Goal: Task Accomplishment & Management: Manage account settings

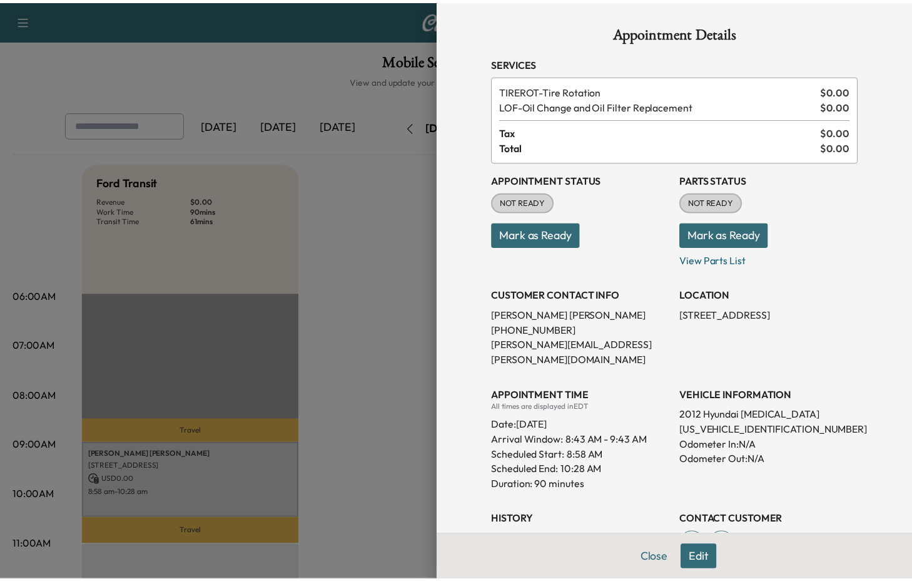
scroll to position [93, 0]
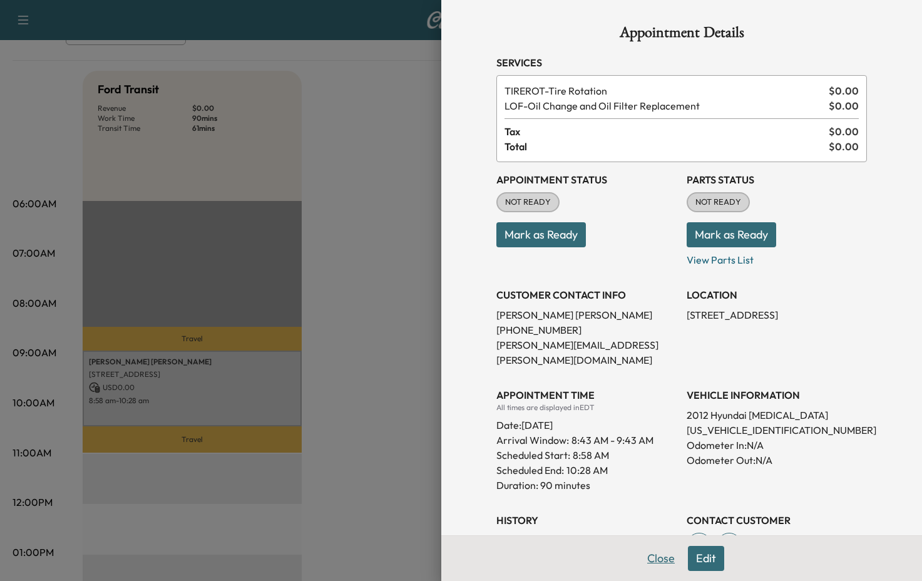
click at [651, 560] on button "Close" at bounding box center [661, 558] width 44 height 25
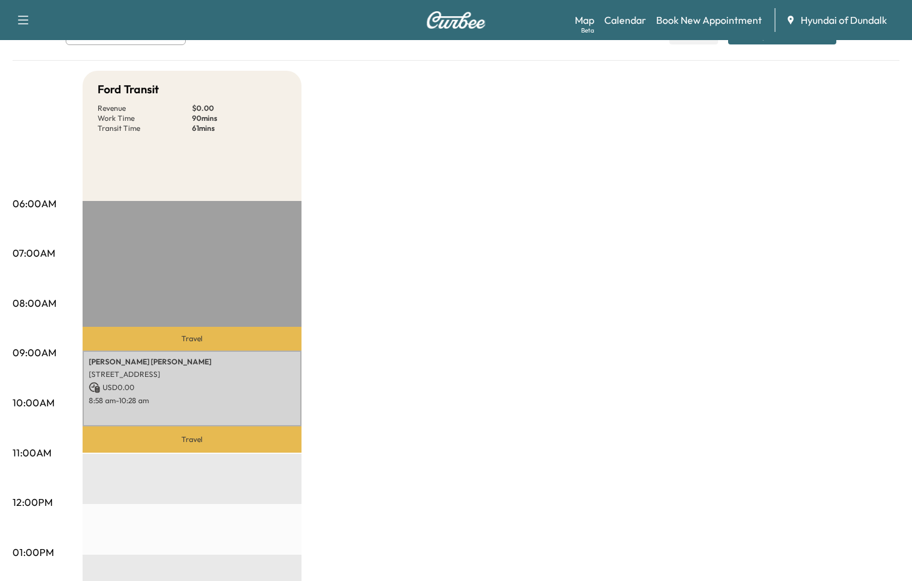
drag, startPoint x: 368, startPoint y: 253, endPoint x: 411, endPoint y: 216, distance: 56.4
click at [368, 253] on div "Ford Transit Revenue $ 0.00 Work Time 90 mins Transit Time 61 mins Travel [PERS…" at bounding box center [491, 540] width 817 height 938
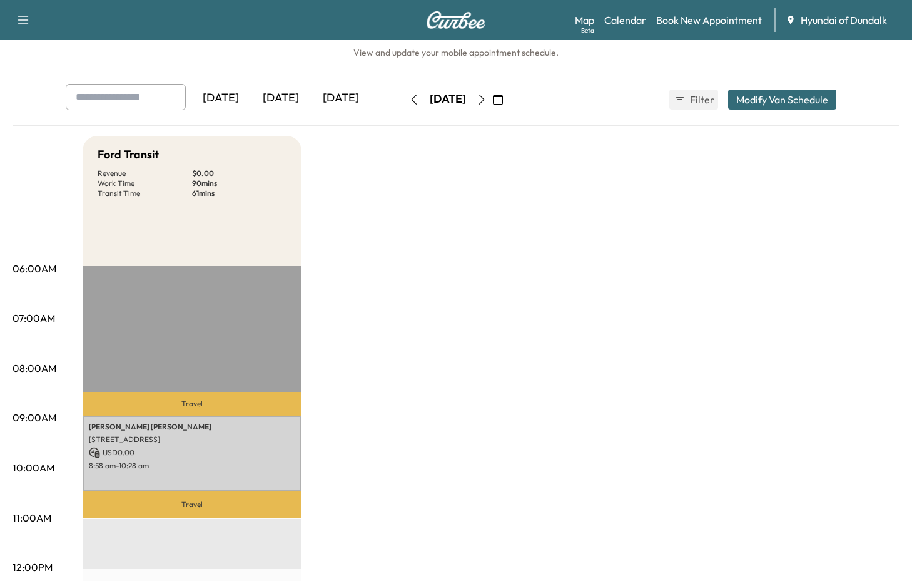
scroll to position [0, 0]
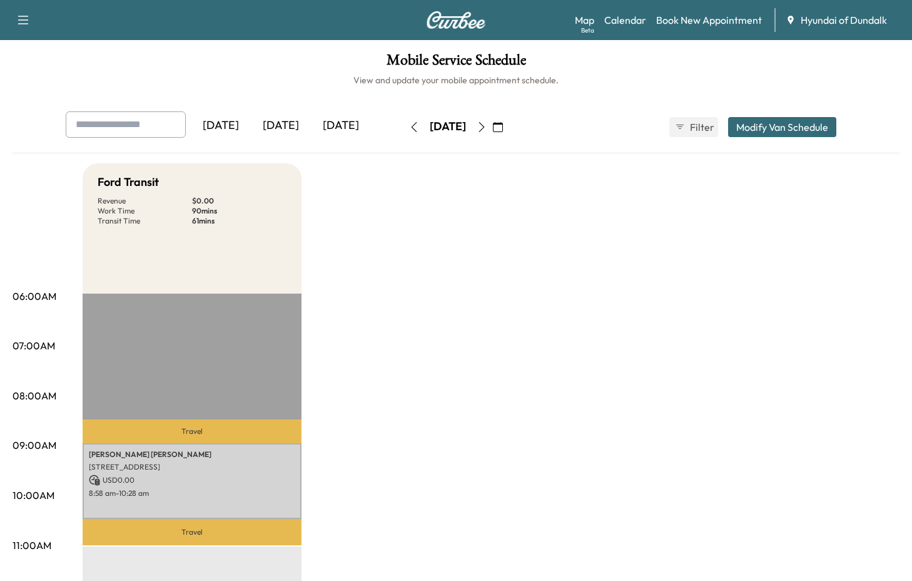
click at [503, 128] on icon "button" at bounding box center [498, 127] width 10 height 10
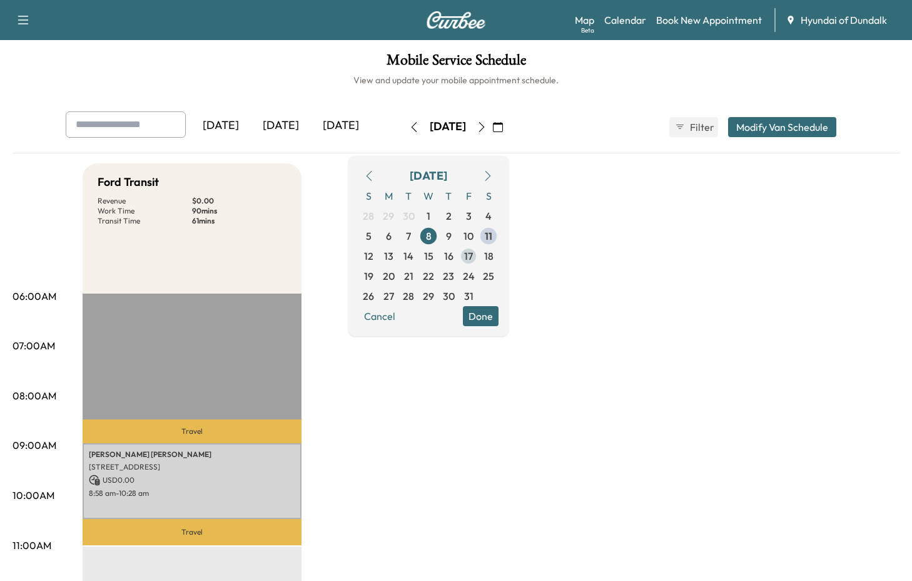
click at [473, 259] on span "17" at bounding box center [468, 255] width 9 height 15
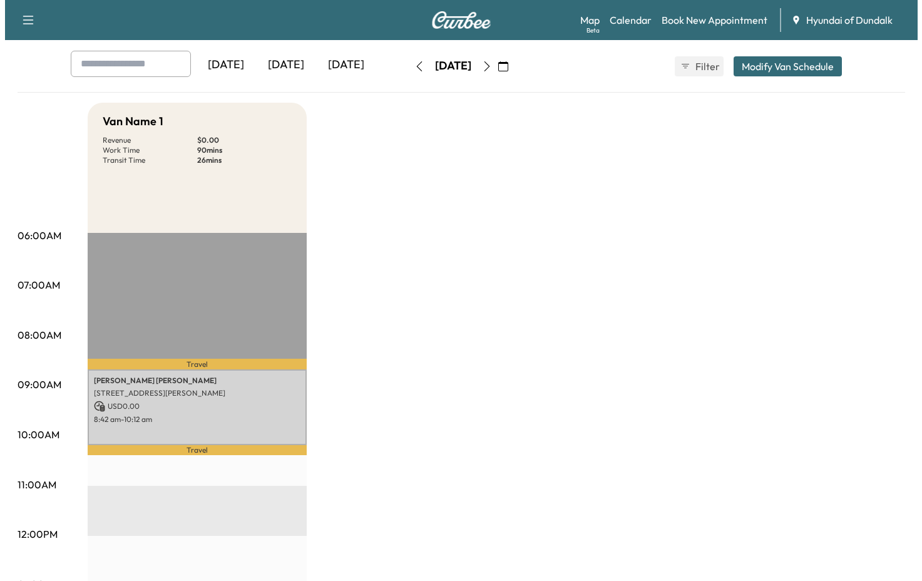
scroll to position [61, 0]
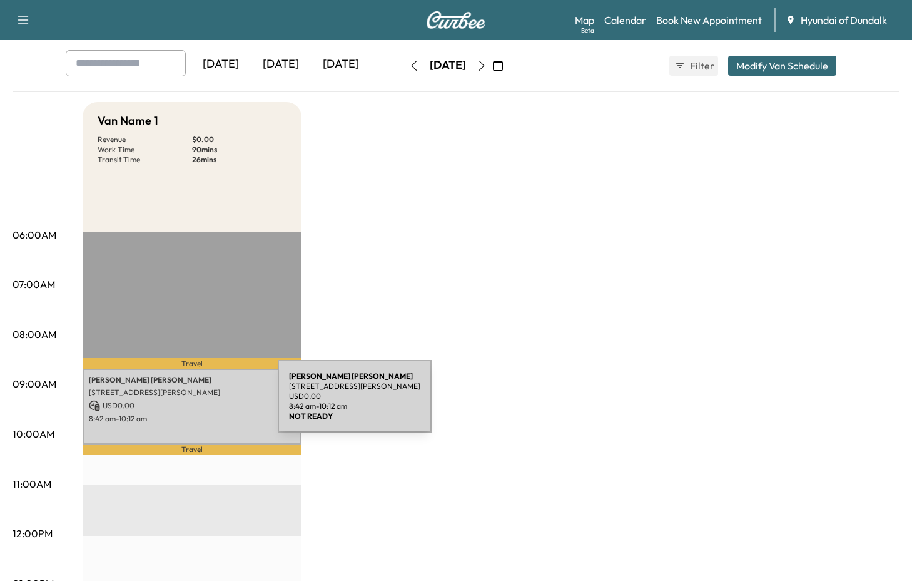
click at [184, 404] on p "USD 0.00" at bounding box center [192, 405] width 206 height 11
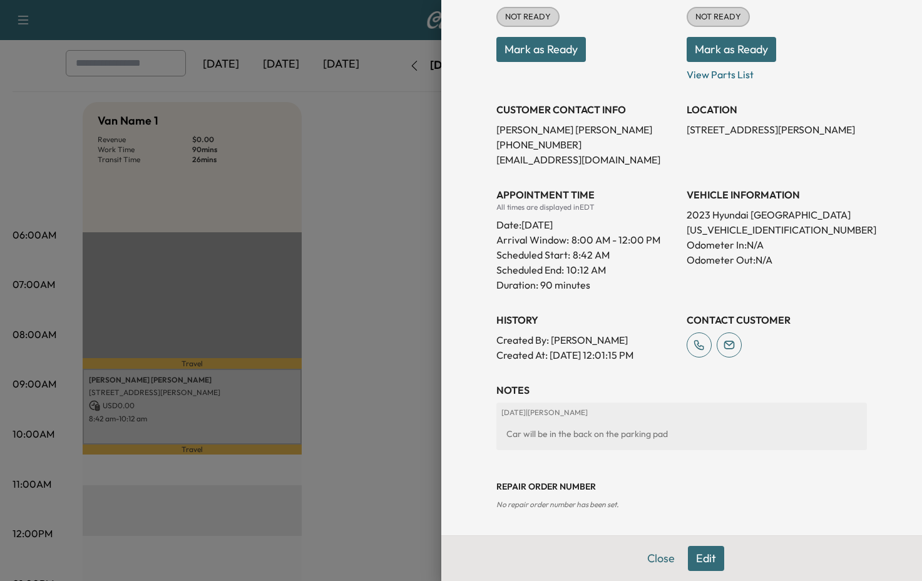
scroll to position [0, 0]
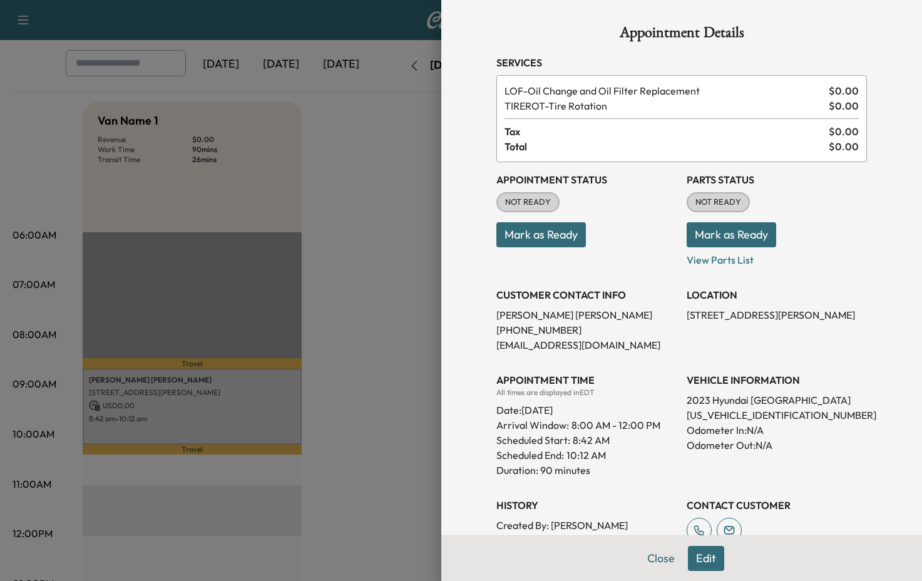
click at [703, 561] on button "Edit" at bounding box center [706, 558] width 36 height 25
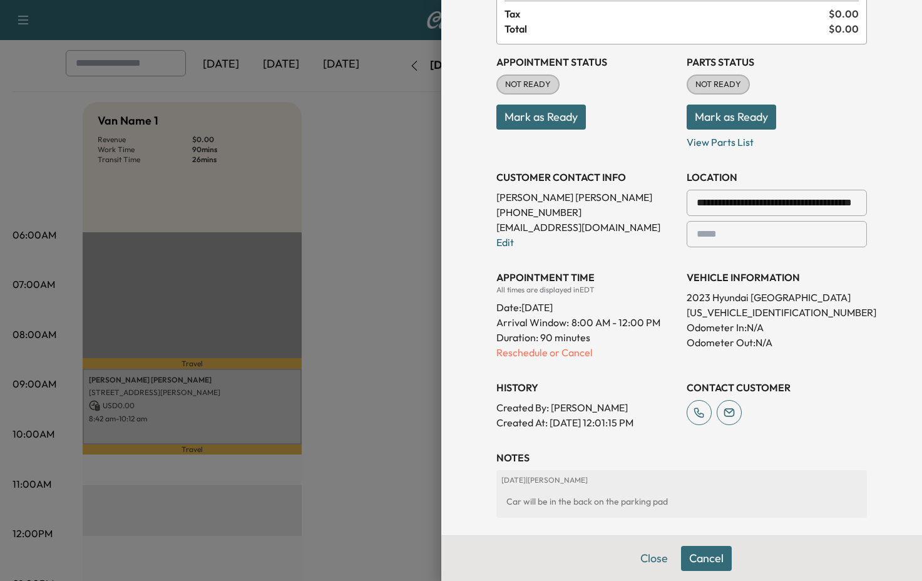
scroll to position [317, 0]
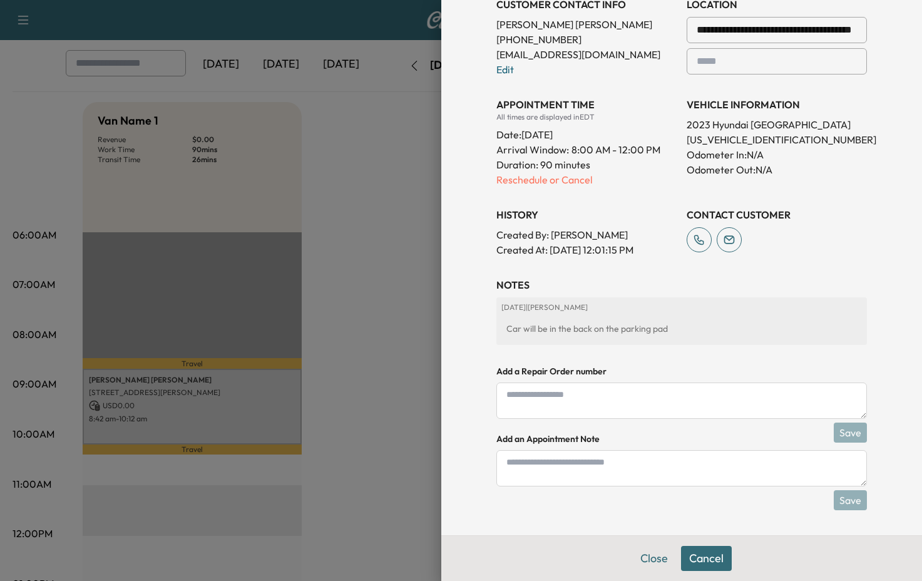
click at [709, 565] on button "Cancel" at bounding box center [706, 558] width 51 height 25
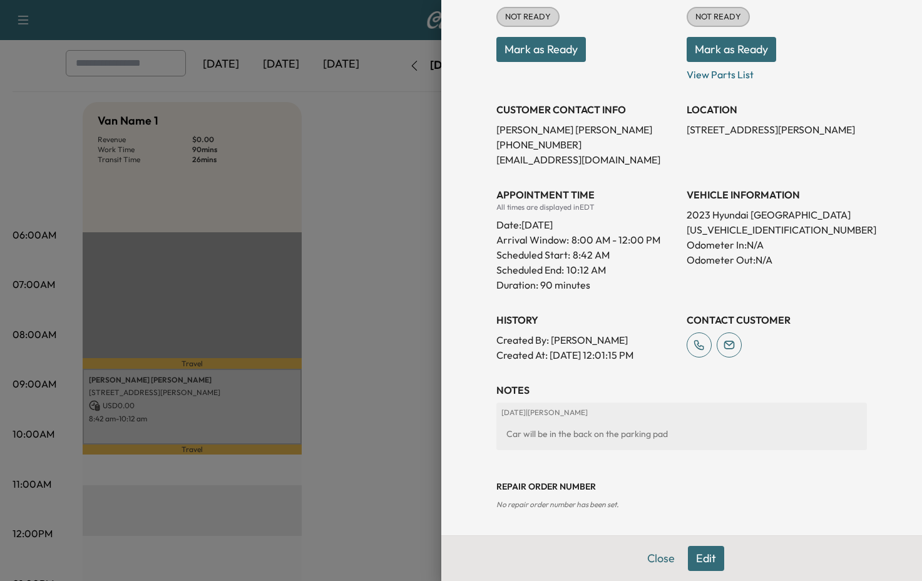
click at [695, 557] on button "Edit" at bounding box center [706, 558] width 36 height 25
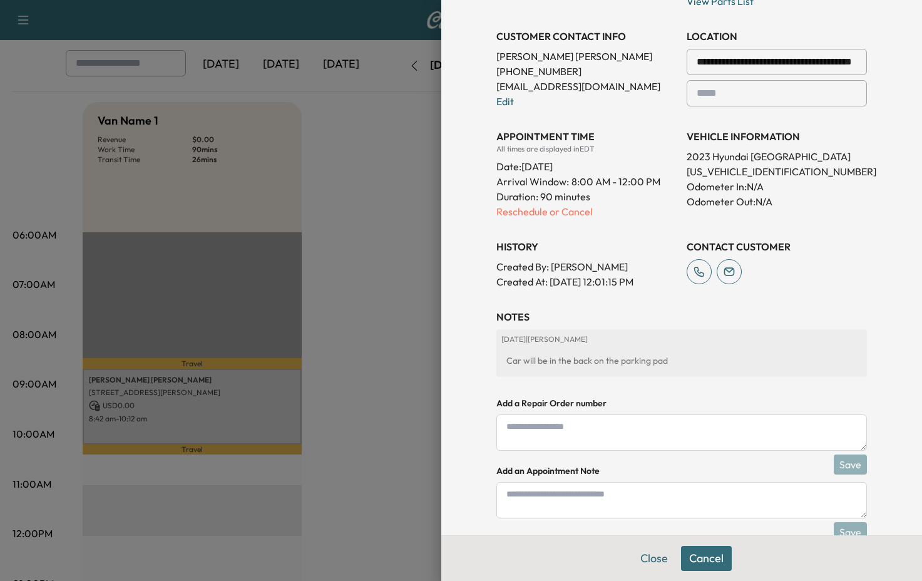
scroll to position [282, 0]
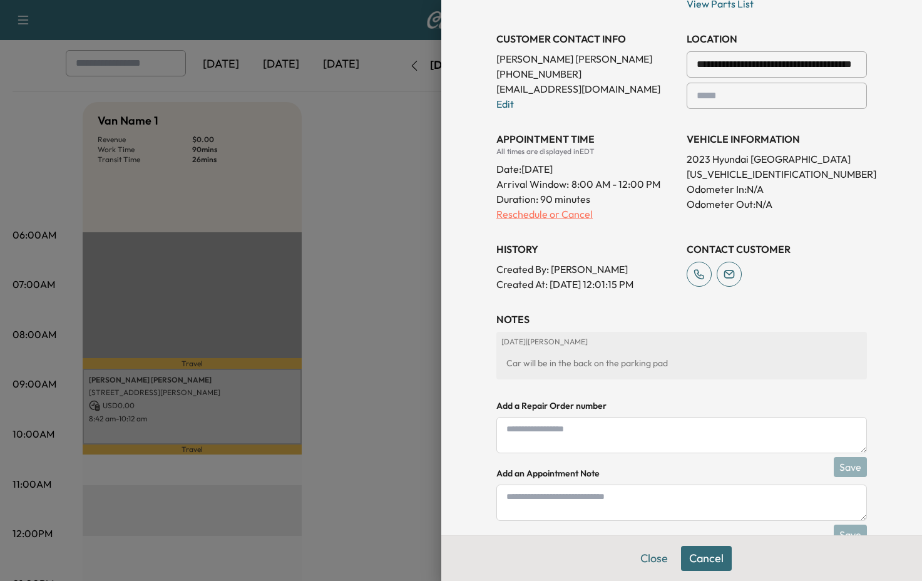
click at [551, 217] on p "Reschedule or Cancel" at bounding box center [586, 213] width 180 height 15
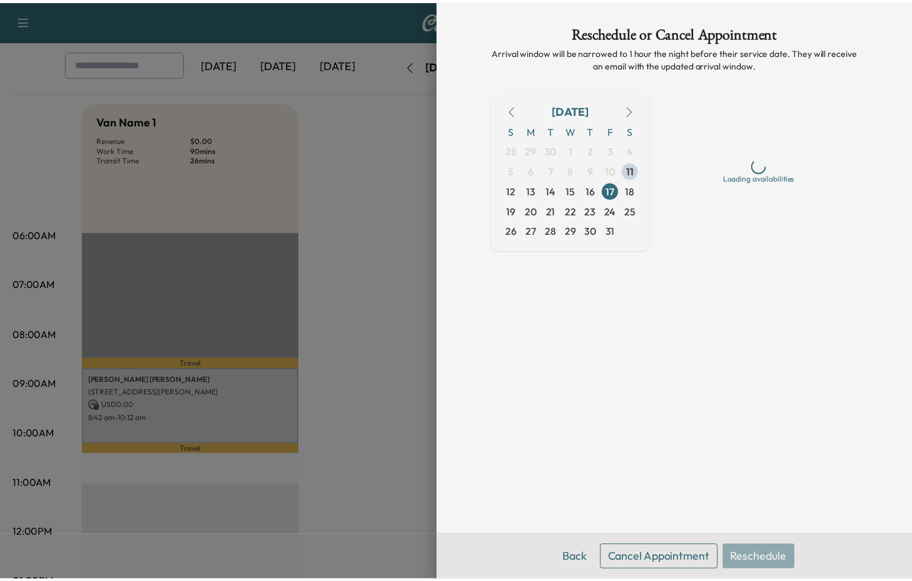
scroll to position [0, 0]
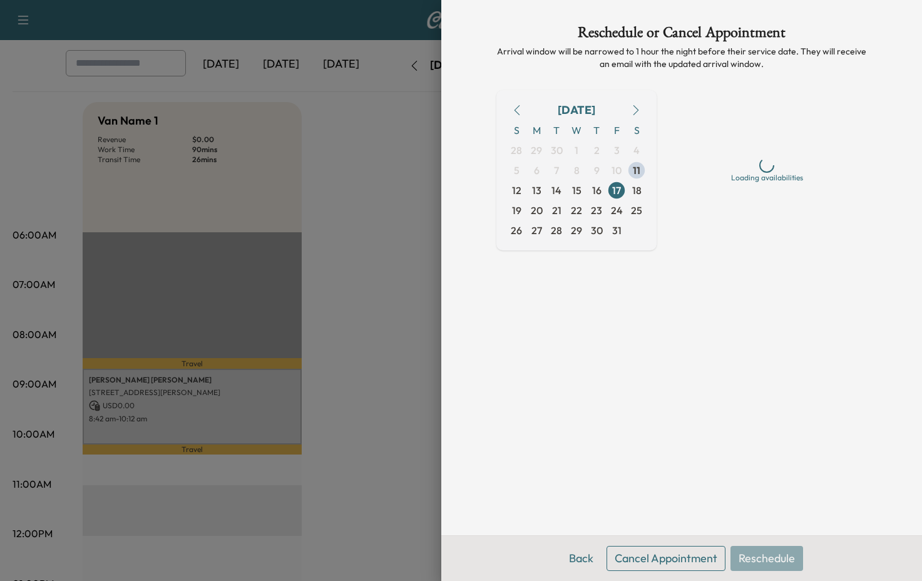
click at [669, 554] on button "Cancel Appointment" at bounding box center [665, 558] width 119 height 25
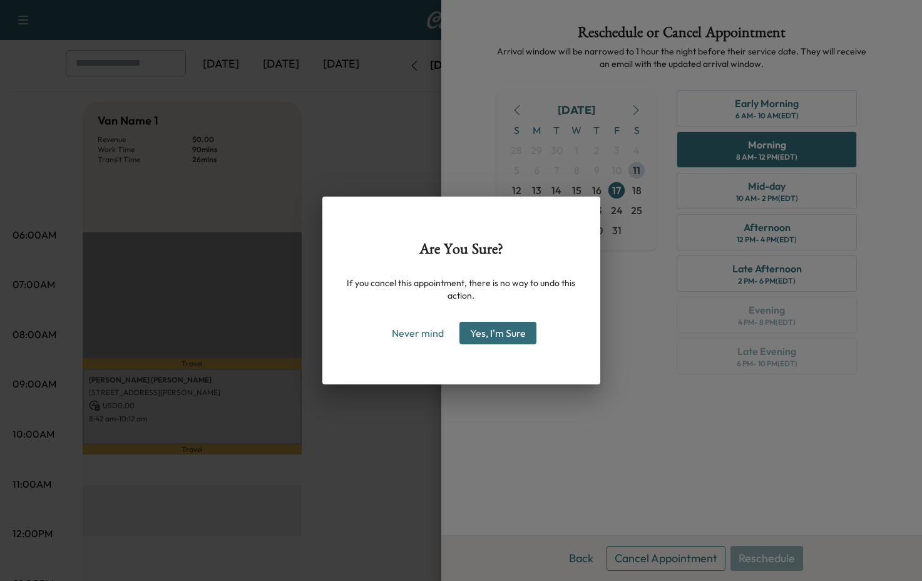
click at [504, 331] on button "Yes, I'm Sure" at bounding box center [497, 333] width 77 height 23
